Goal: Task Accomplishment & Management: Use online tool/utility

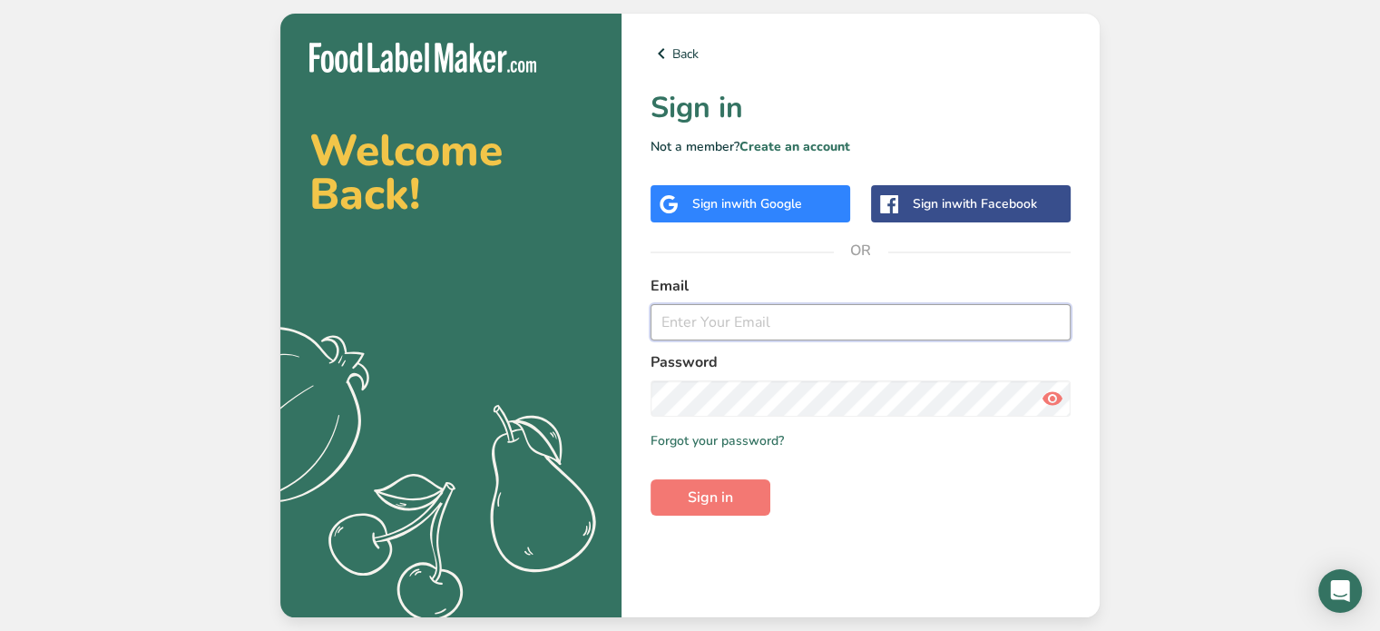
type input "[EMAIL_ADDRESS][DOMAIN_NAME]"
click at [1054, 400] on icon at bounding box center [1053, 398] width 22 height 33
click at [702, 500] on span "Sign in" at bounding box center [710, 497] width 45 height 22
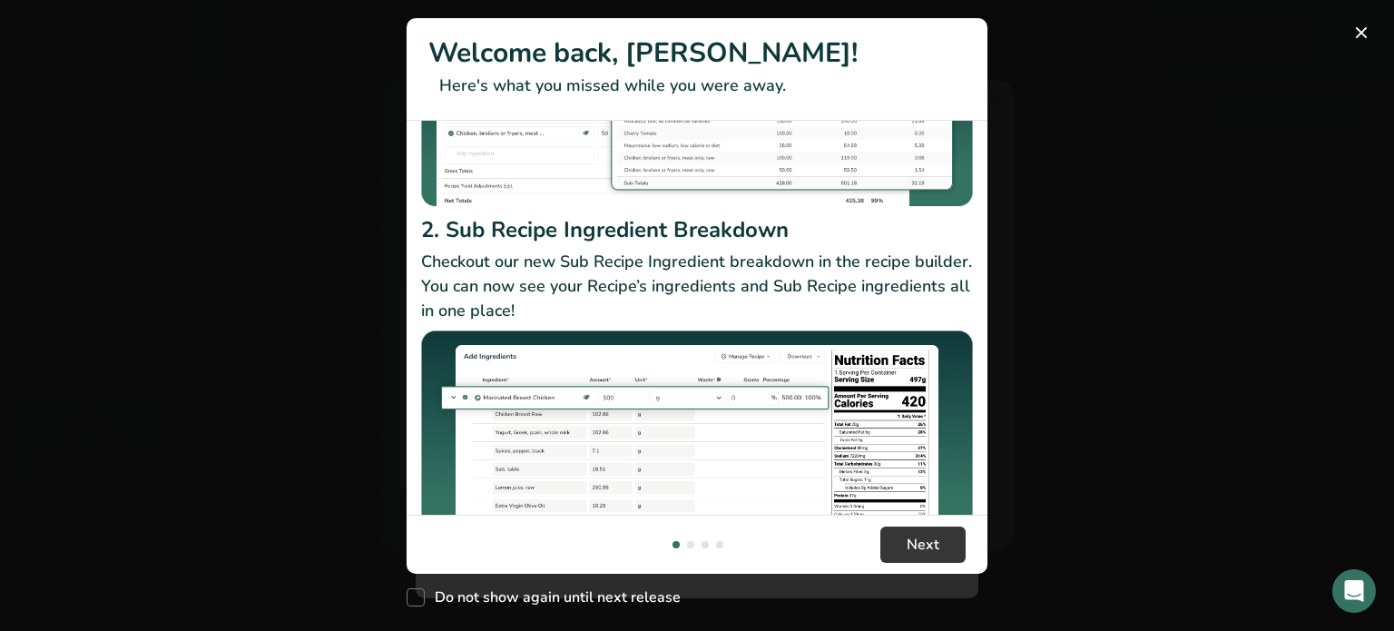
scroll to position [308, 0]
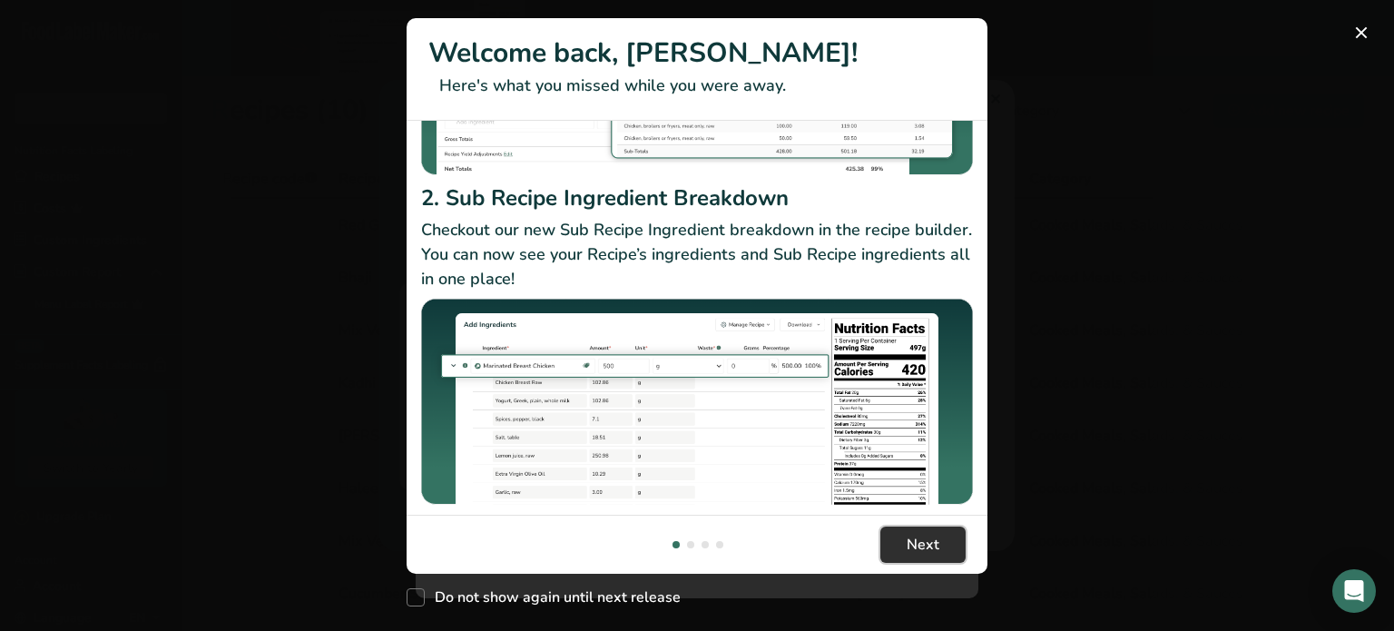
click at [917, 544] on span "Next" at bounding box center [922, 545] width 33 height 22
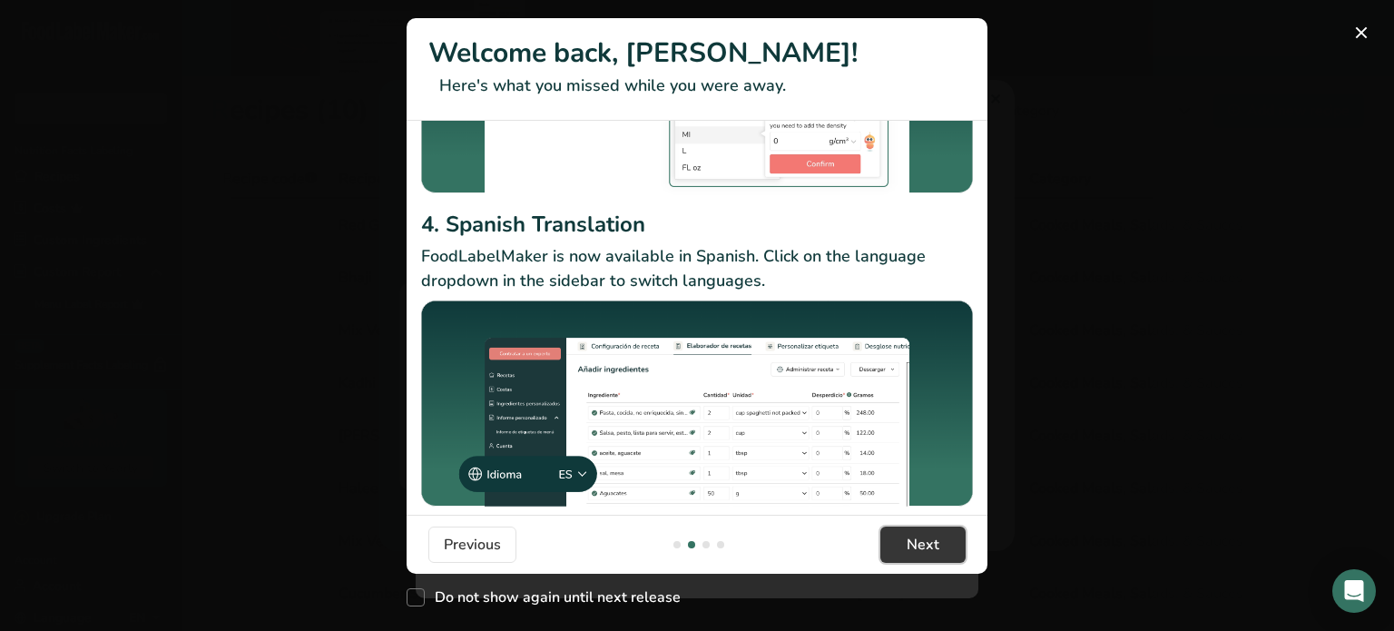
scroll to position [267, 0]
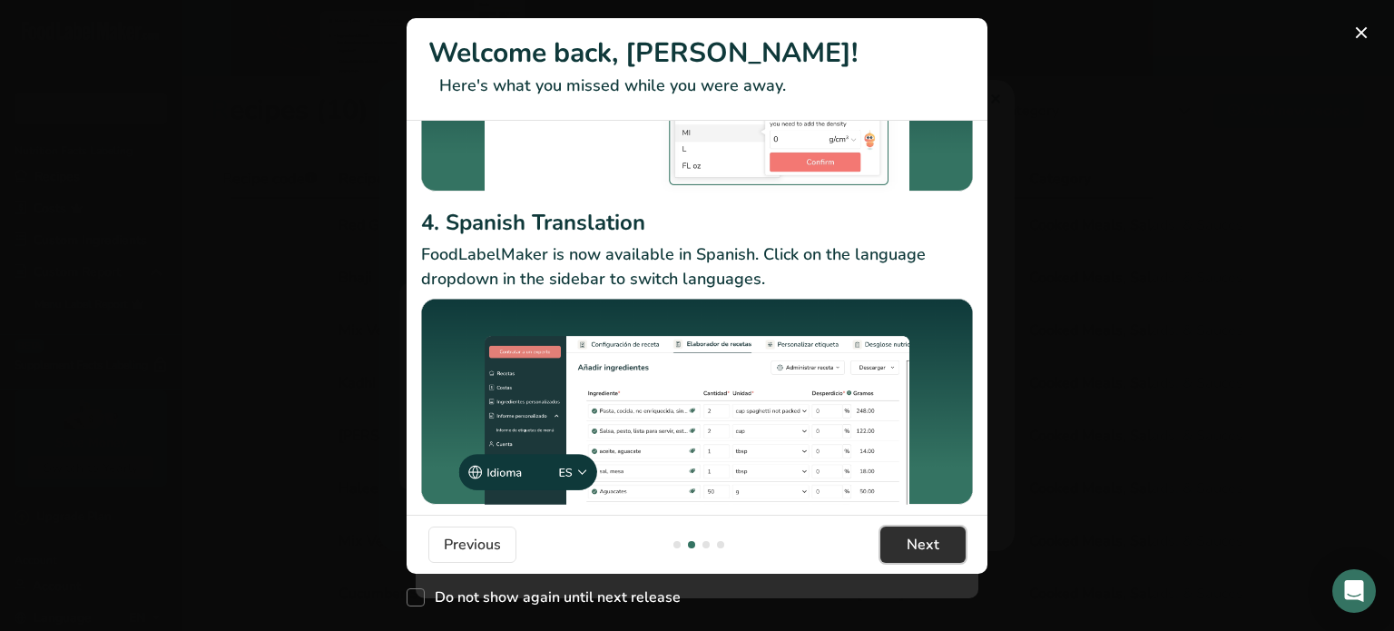
click at [918, 553] on span "Next" at bounding box center [922, 545] width 33 height 22
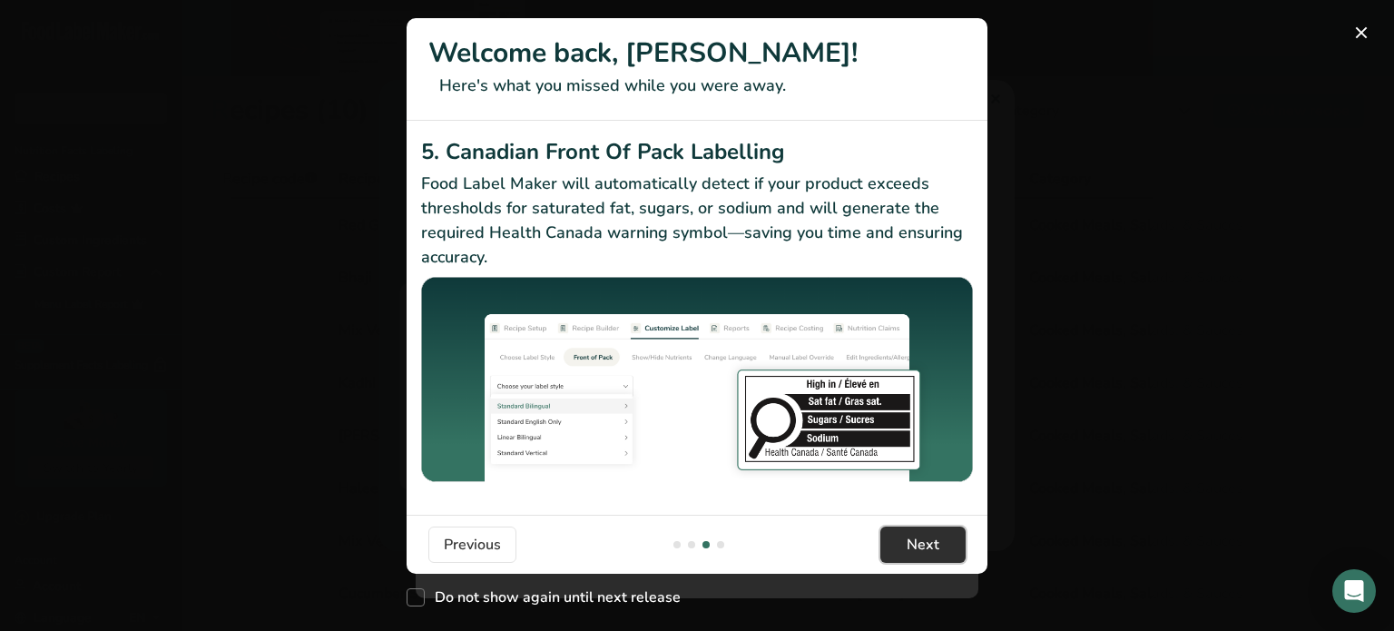
click at [936, 536] on span "Next" at bounding box center [922, 545] width 33 height 22
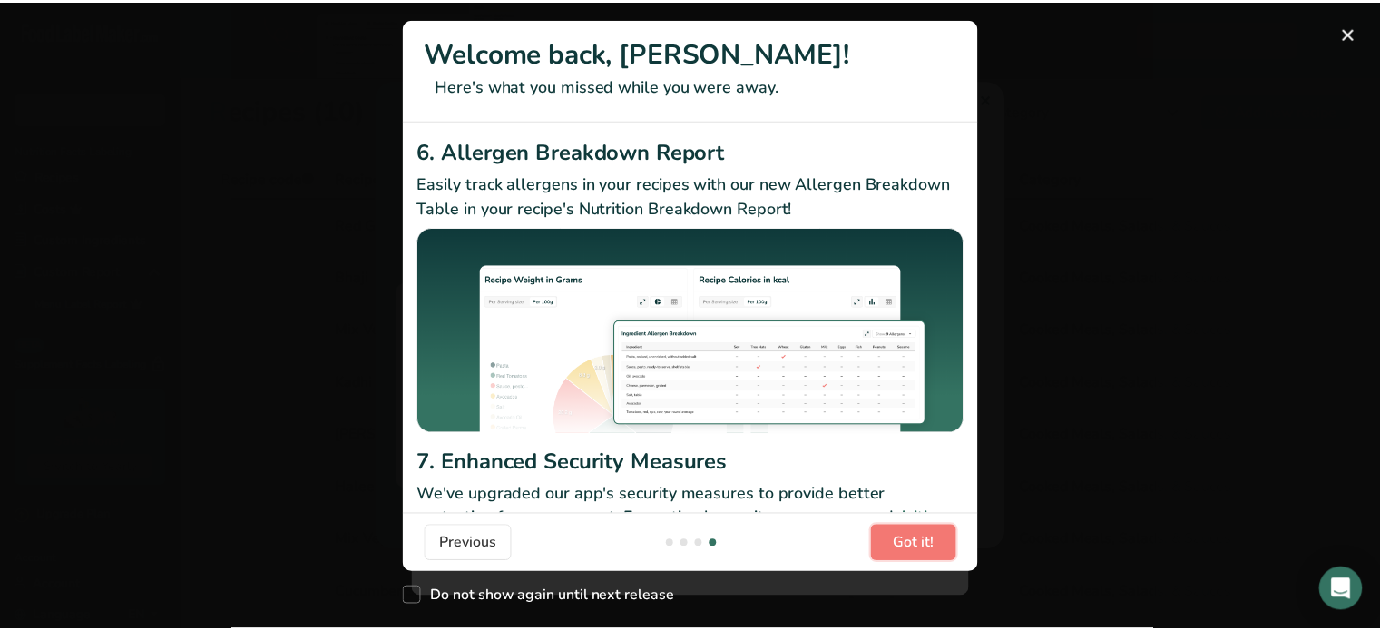
scroll to position [289, 0]
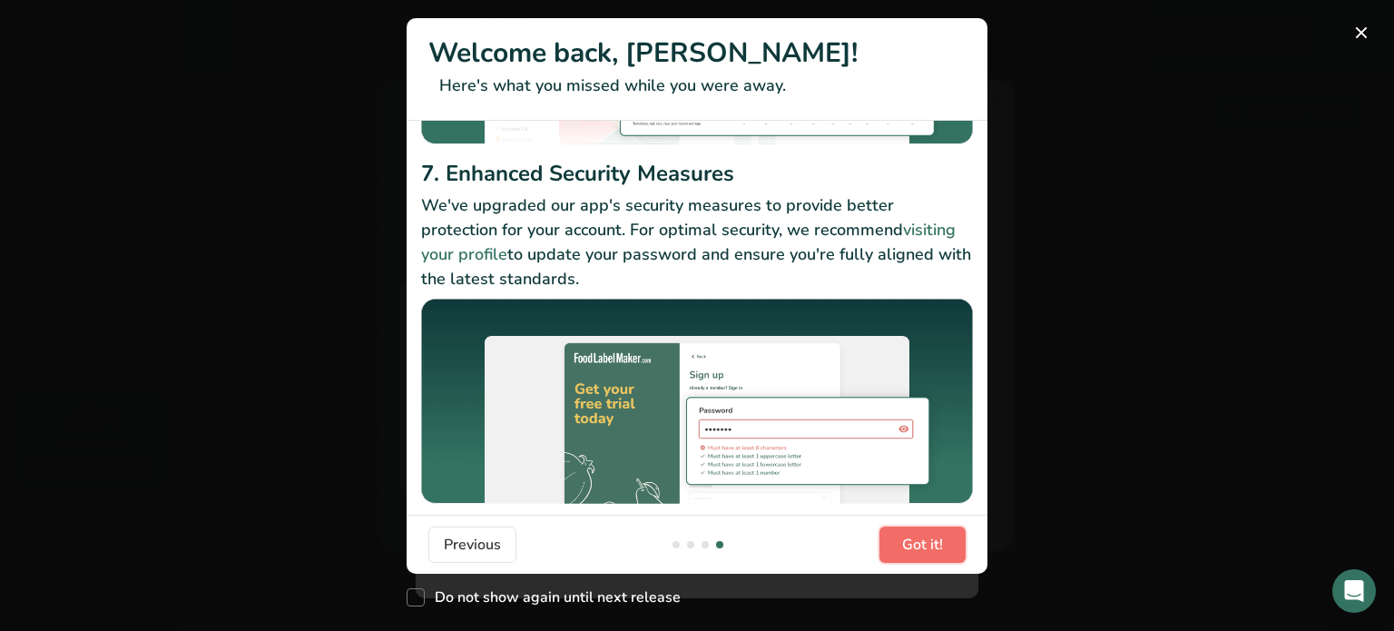
click at [940, 540] on span "Got it!" at bounding box center [922, 545] width 41 height 22
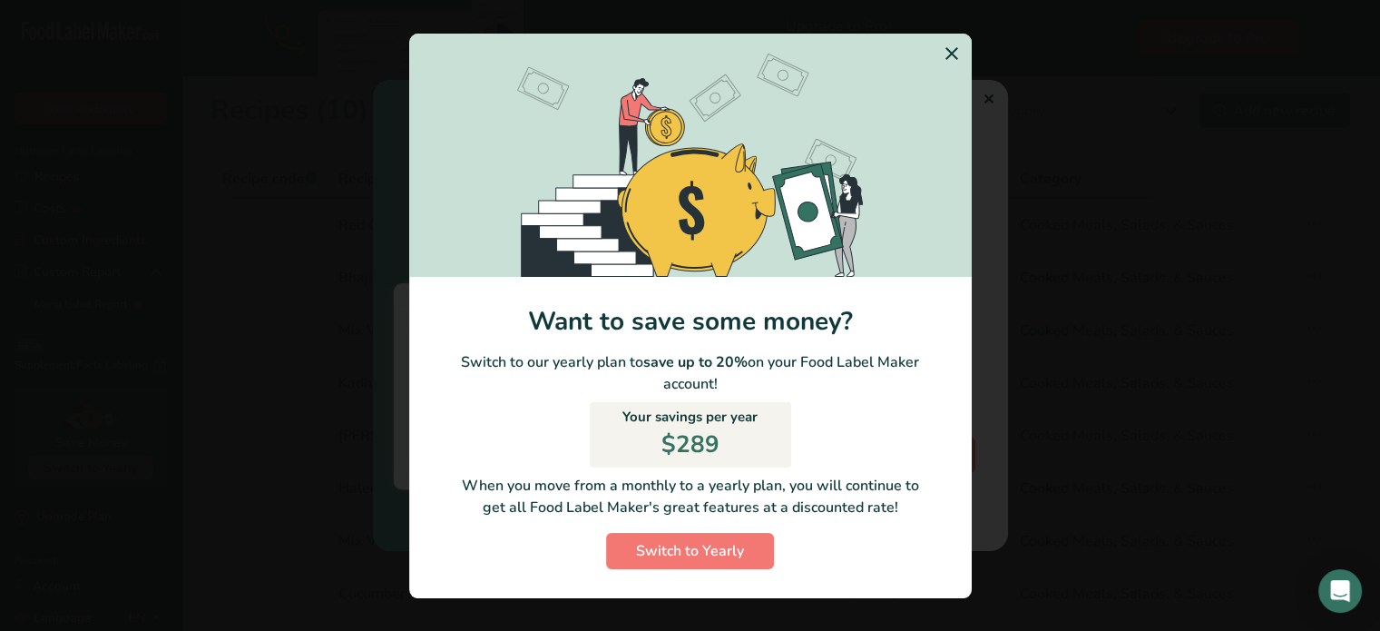
click at [951, 55] on icon "Switch to Yearly Modal" at bounding box center [952, 53] width 22 height 33
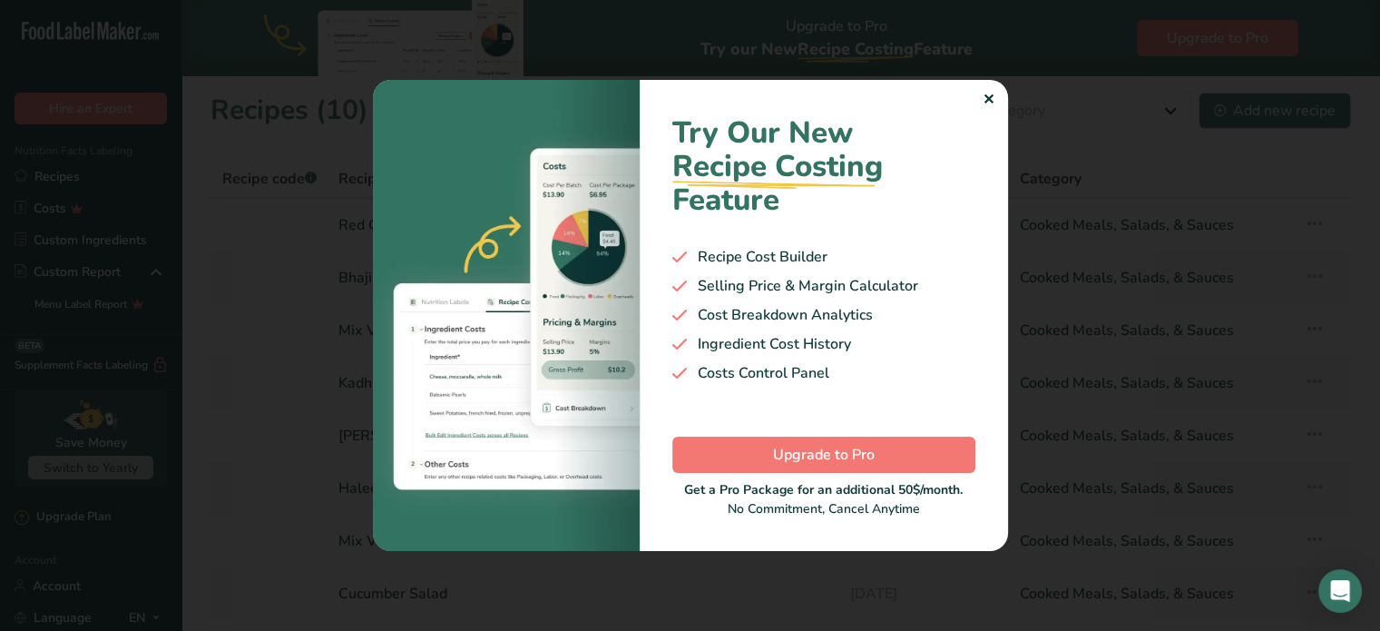
click at [989, 97] on div "✕" at bounding box center [989, 100] width 12 height 22
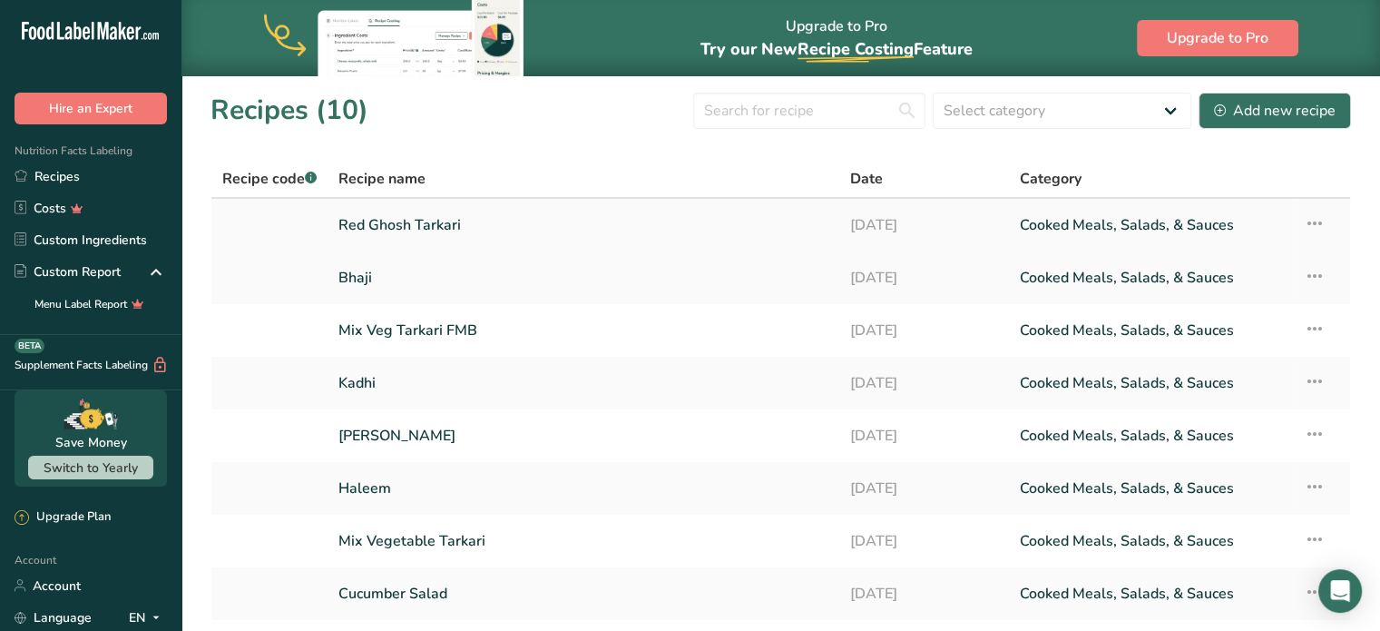
click at [1313, 223] on icon at bounding box center [1315, 223] width 22 height 33
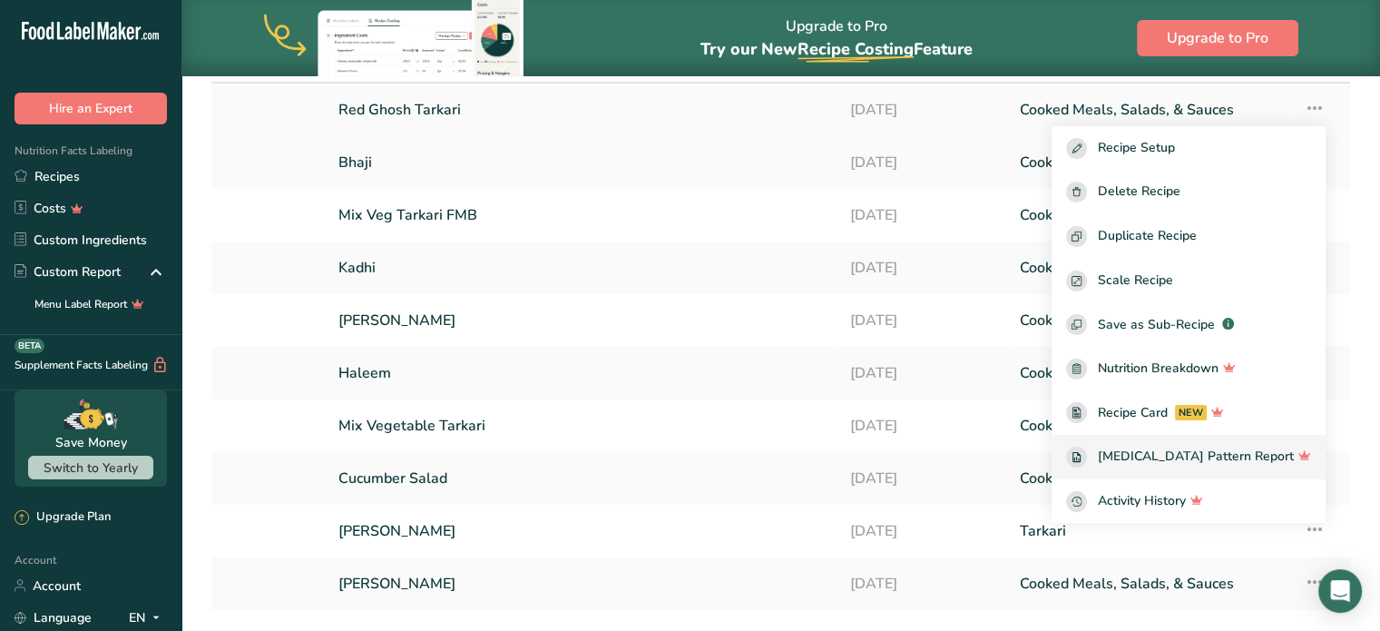
scroll to position [122, 0]
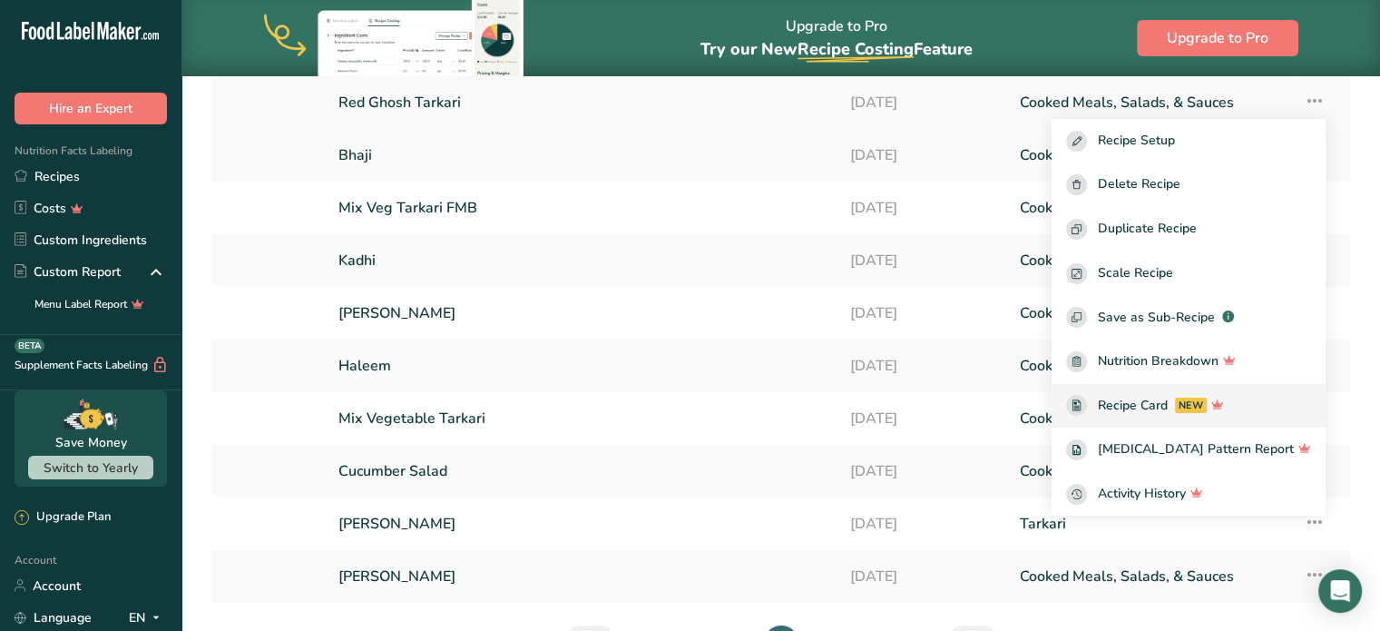
click at [1168, 397] on span "Recipe Card" at bounding box center [1133, 405] width 70 height 19
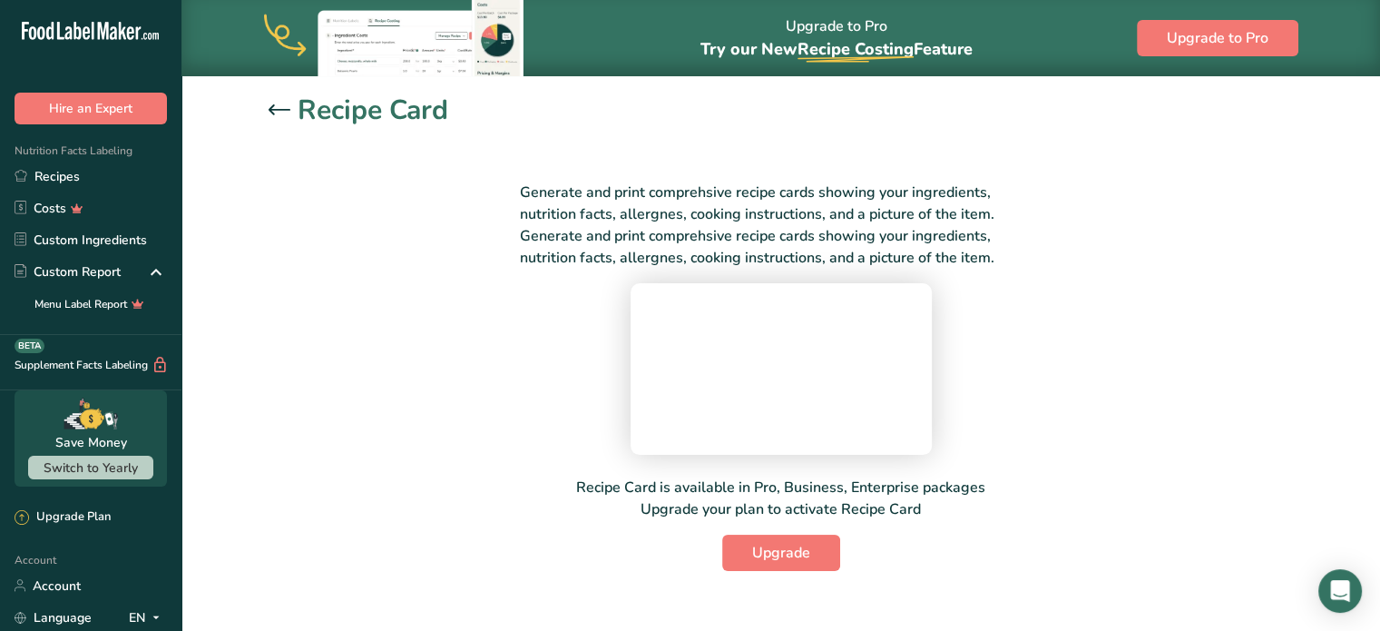
click at [412, 387] on div "Generate and print comprehsive recipe cards showing your ingredients, nutrition…" at bounding box center [781, 365] width 1024 height 411
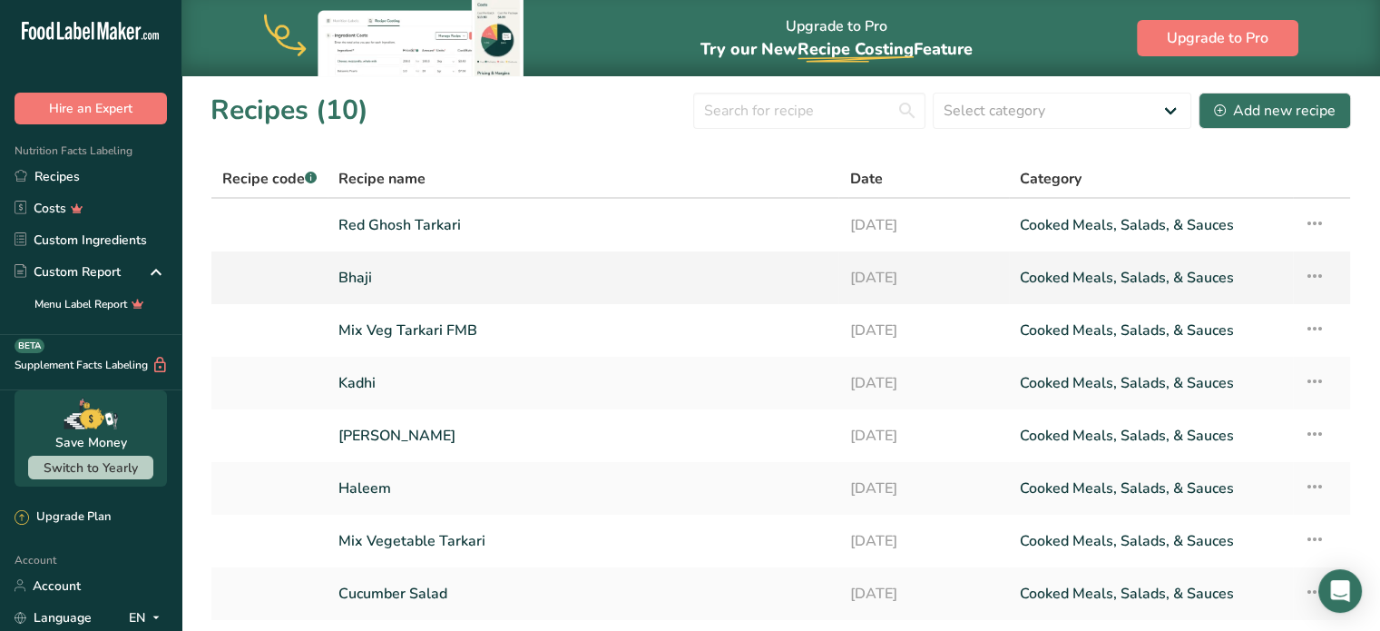
click at [1061, 282] on link "Cooked Meals, Salads, & Sauces" at bounding box center [1151, 278] width 262 height 38
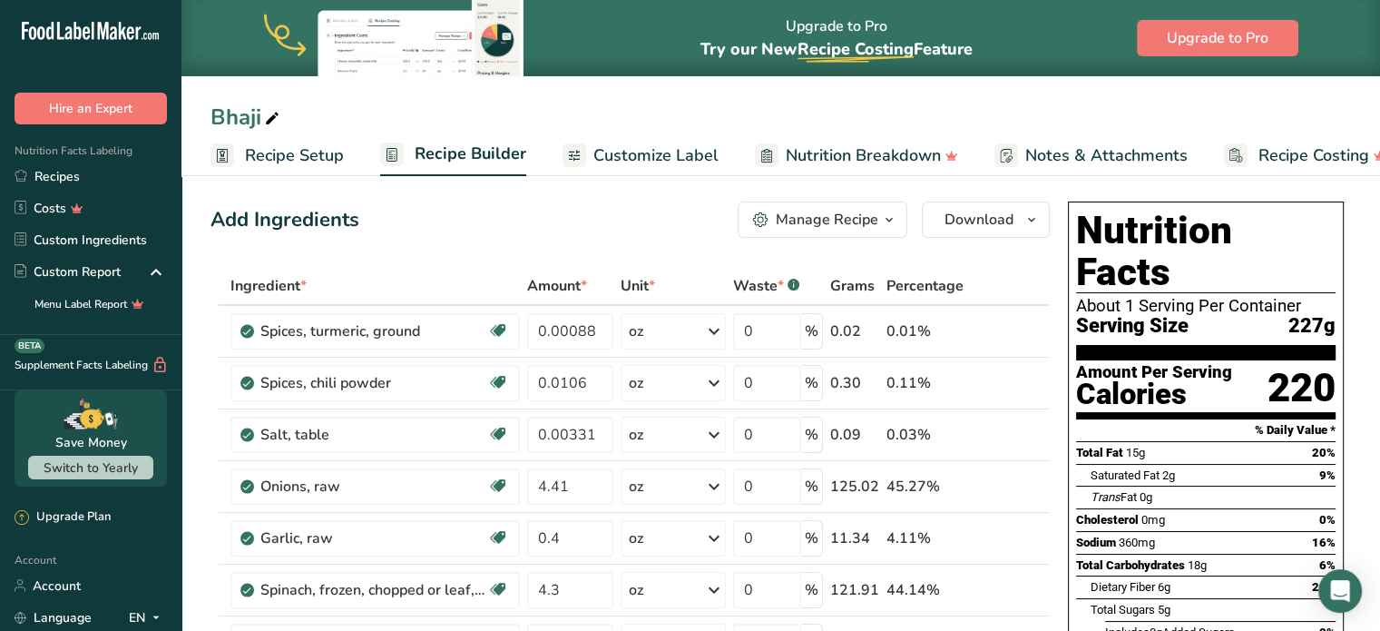
scroll to position [4, 0]
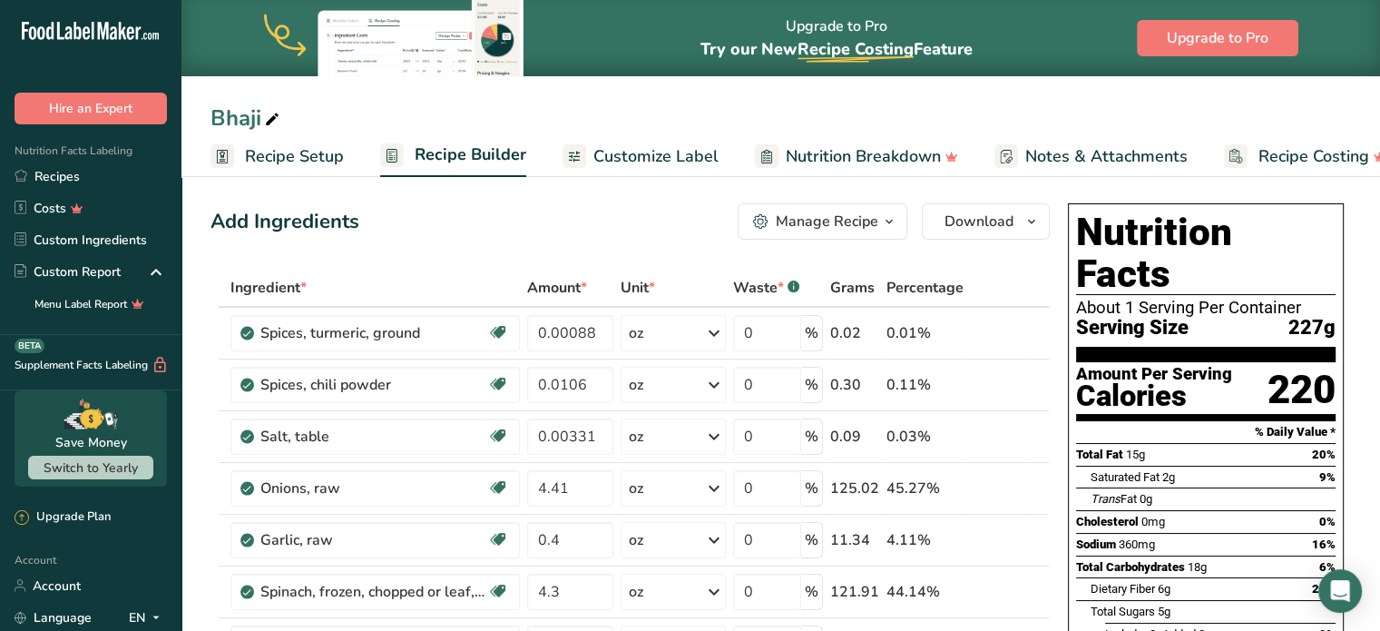
click at [330, 158] on span "Recipe Setup" at bounding box center [294, 156] width 99 height 24
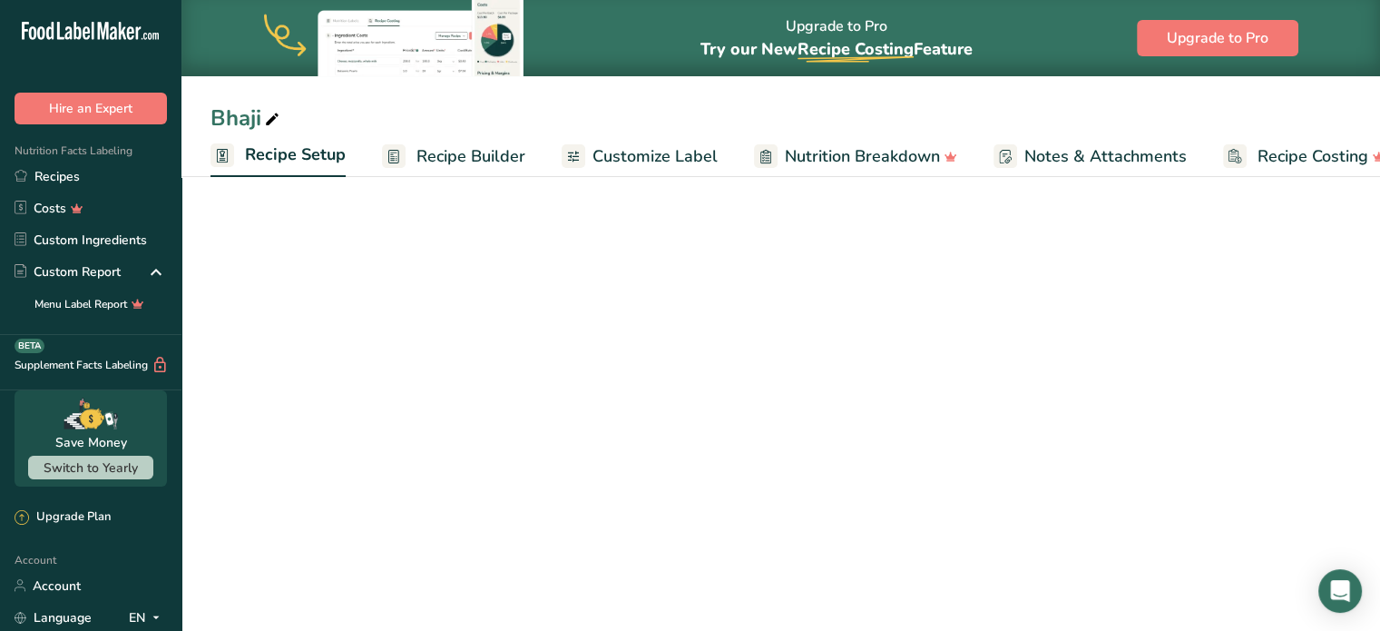
scroll to position [0, 6]
select select "5"
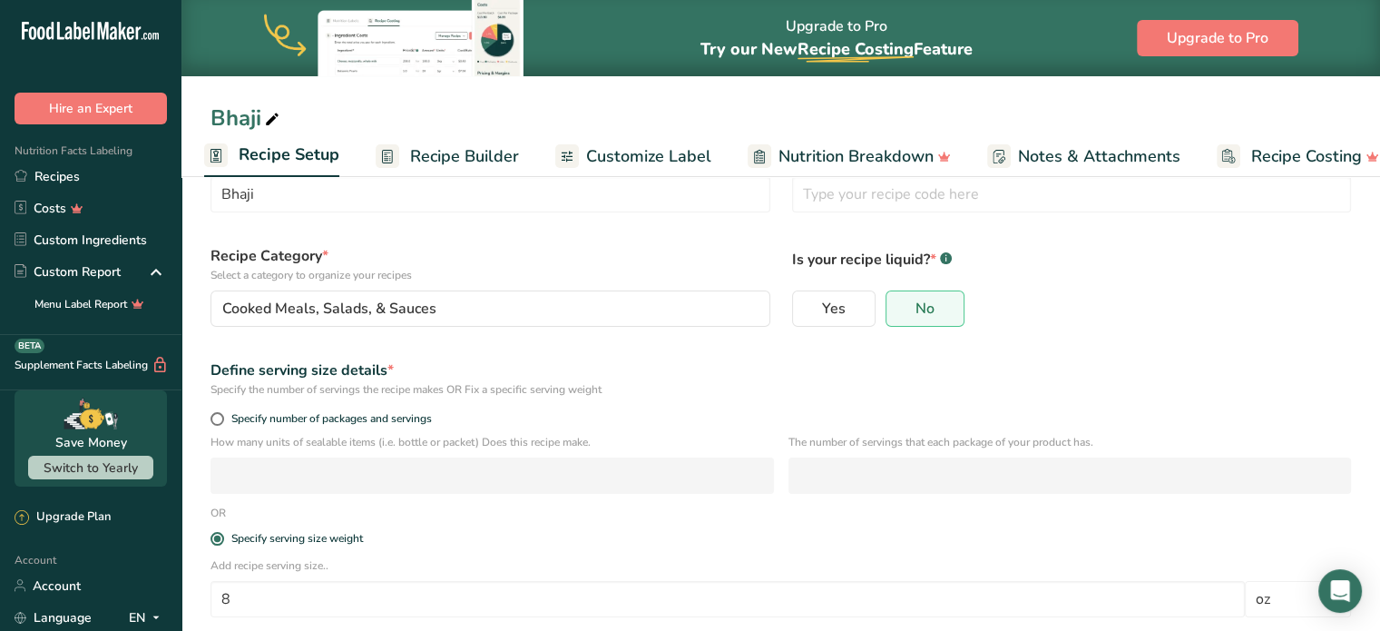
scroll to position [0, 0]
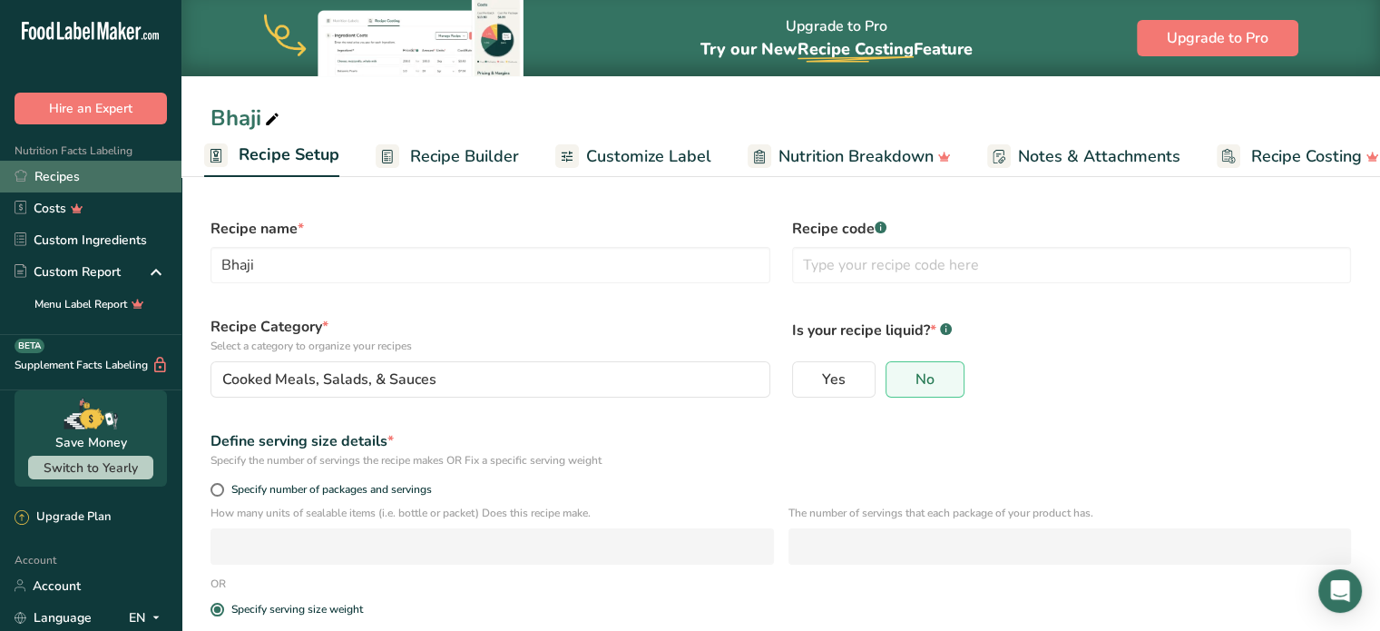
click at [54, 180] on link "Recipes" at bounding box center [90, 177] width 181 height 32
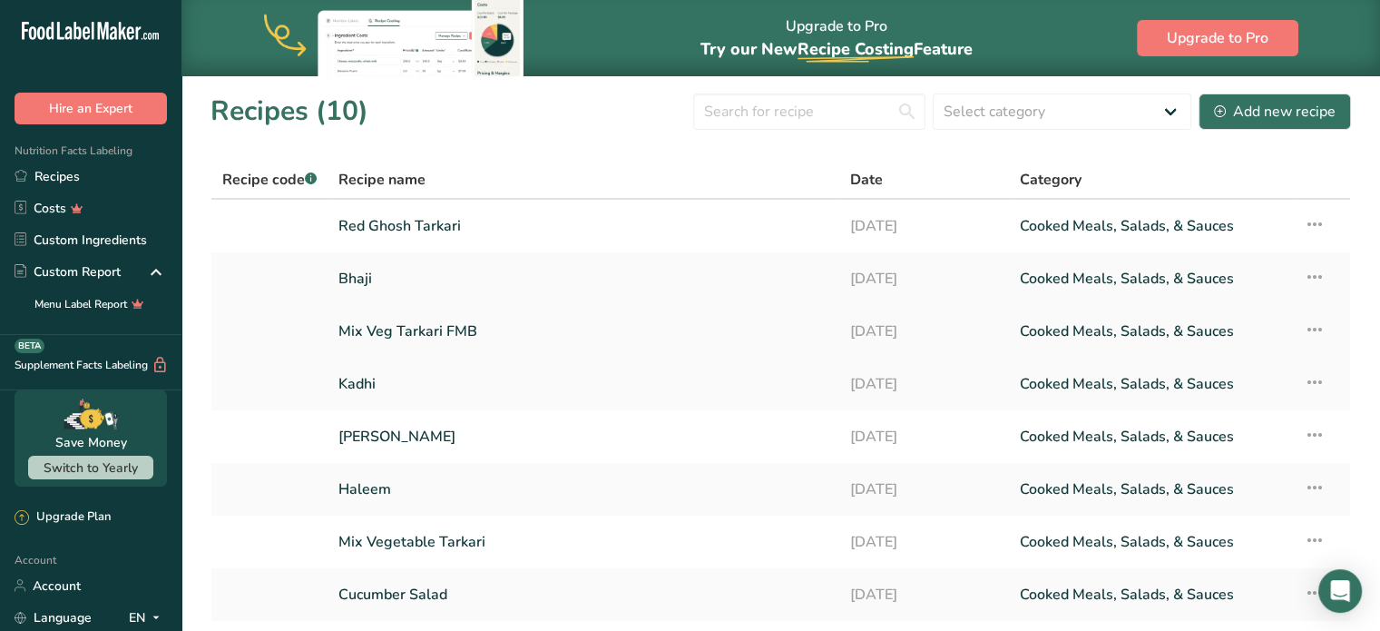
click at [415, 328] on link "Mix Veg Tarkari FMB" at bounding box center [582, 331] width 489 height 38
